Goal: Task Accomplishment & Management: Use online tool/utility

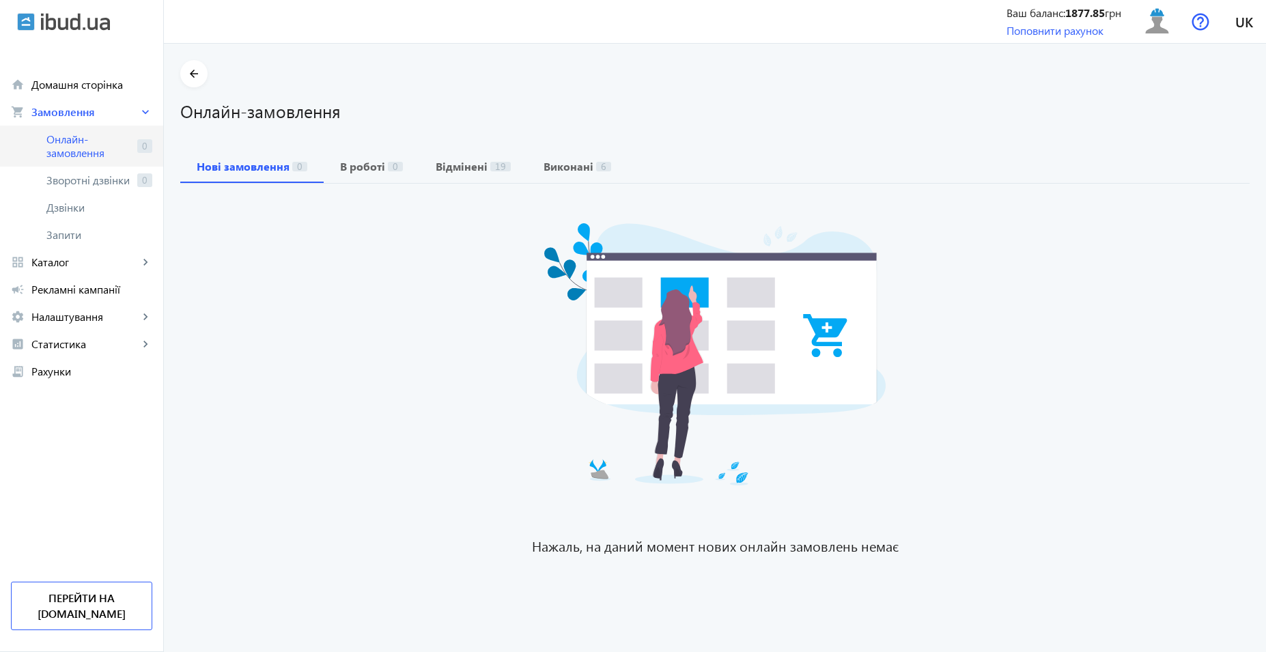
click at [117, 141] on span "Онлайн-замовлення" at bounding box center [88, 146] width 85 height 27
click at [98, 143] on span "Онлайн-замовлення" at bounding box center [88, 146] width 85 height 27
